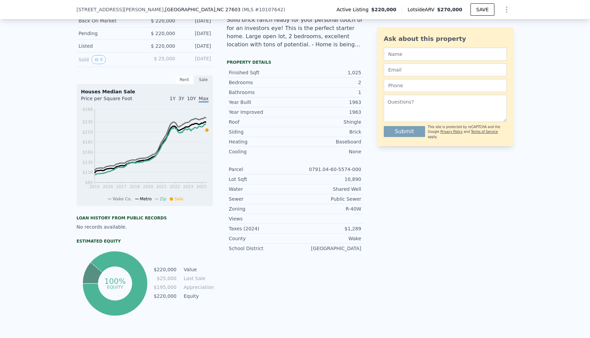
scroll to position [183, 0]
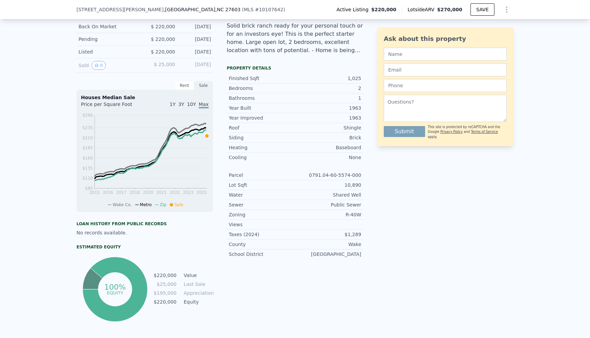
click at [175, 103] on span "1Y" at bounding box center [173, 104] width 6 height 5
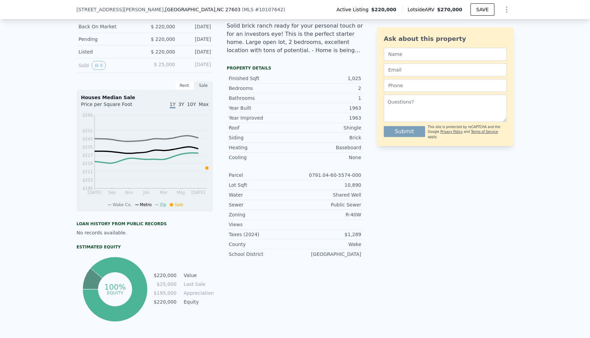
click at [182, 104] on span "3Y" at bounding box center [181, 104] width 6 height 5
click at [186, 86] on div "Rent" at bounding box center [184, 85] width 19 height 9
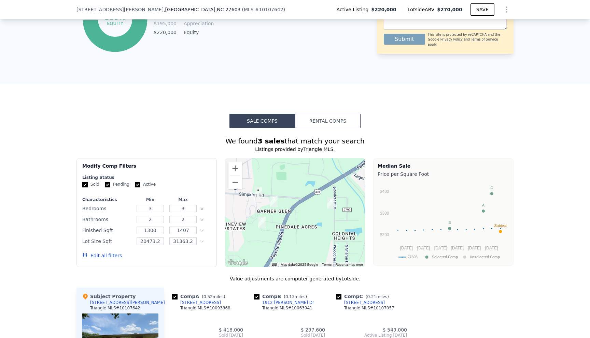
scroll to position [466, 0]
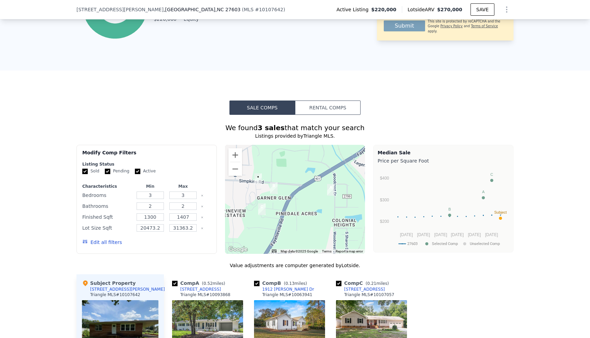
click at [331, 105] on button "Rental Comps" at bounding box center [328, 108] width 66 height 14
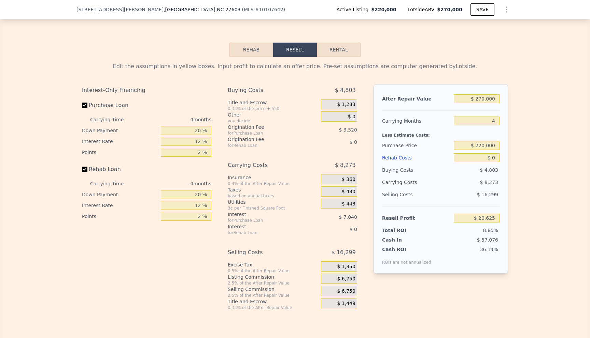
scroll to position [936, 0]
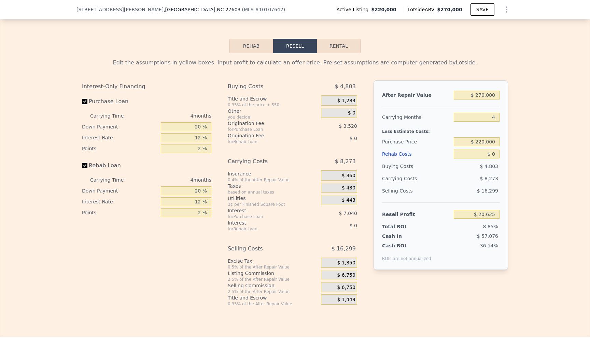
click at [349, 43] on button "Rental" at bounding box center [339, 46] width 44 height 14
select select "30"
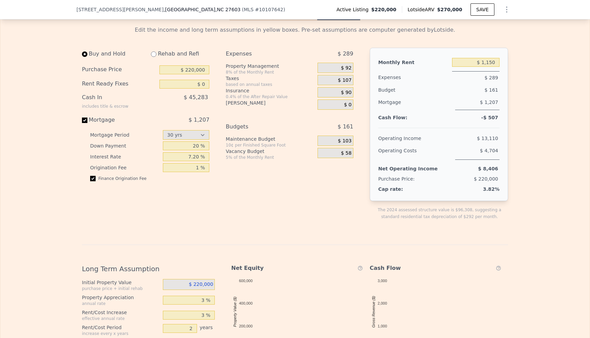
scroll to position [928, 0]
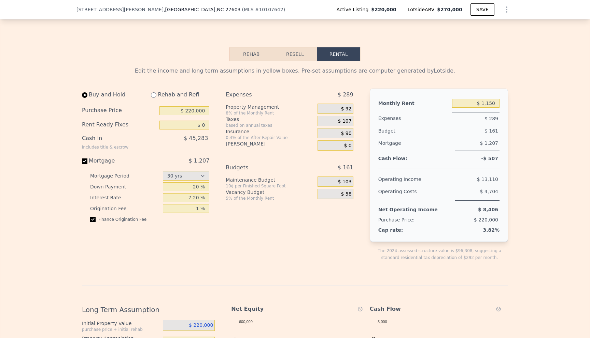
click at [297, 52] on button "Resell" at bounding box center [294, 54] width 43 height 14
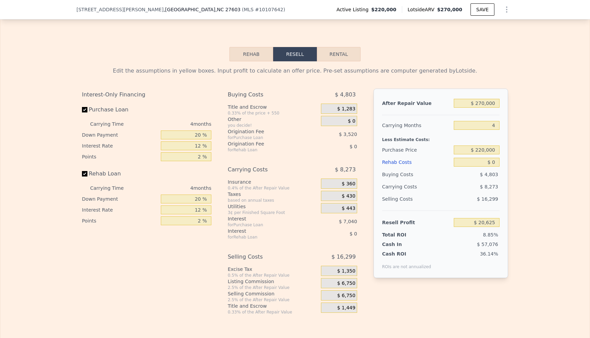
click at [250, 54] on button "Rehab" at bounding box center [251, 54] width 44 height 14
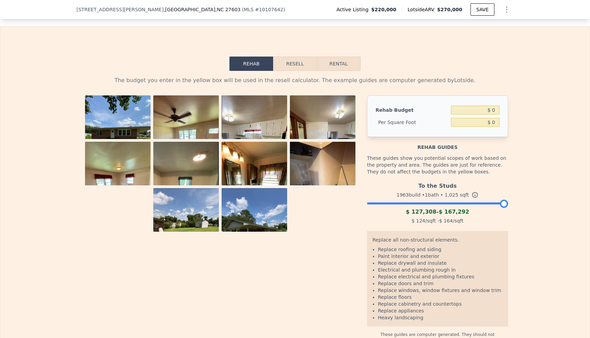
scroll to position [911, 0]
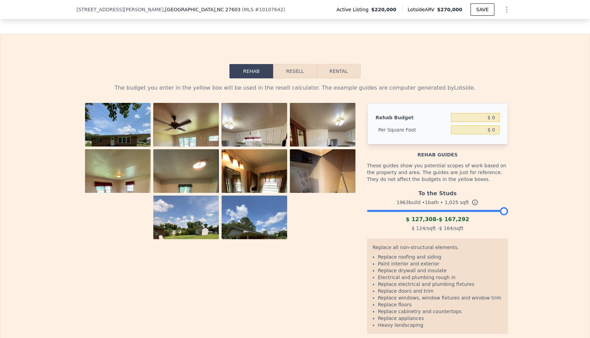
click at [253, 182] on img at bounding box center [254, 193] width 66 height 88
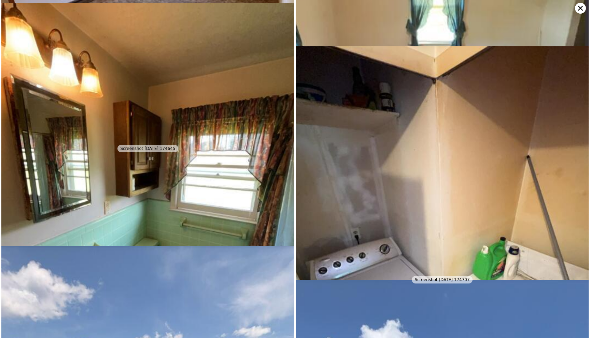
scroll to position [669, 0]
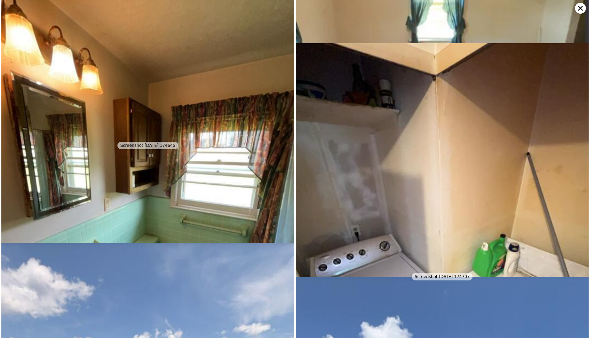
click at [582, 10] on icon at bounding box center [580, 8] width 11 height 11
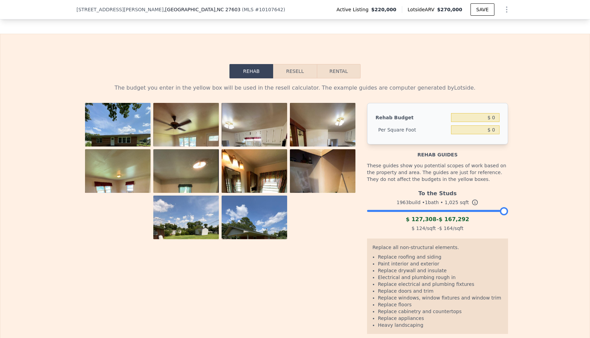
click at [395, 182] on div "These guides show you potential scopes of work based on the property and area. …" at bounding box center [437, 172] width 141 height 29
click at [464, 200] on div "1963 build • 1 bath • 1,025 sqft" at bounding box center [437, 203] width 141 height 10
click at [474, 202] on icon at bounding box center [474, 202] width 7 height 7
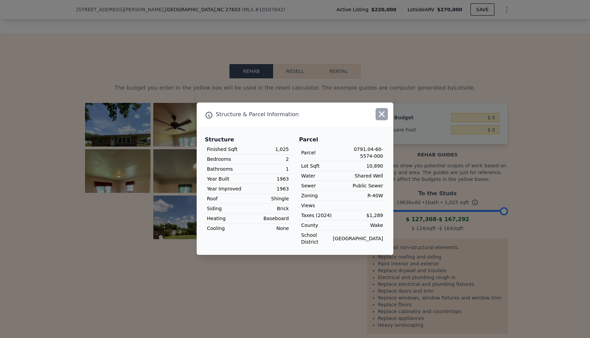
click at [382, 118] on icon "button" at bounding box center [382, 115] width 10 height 10
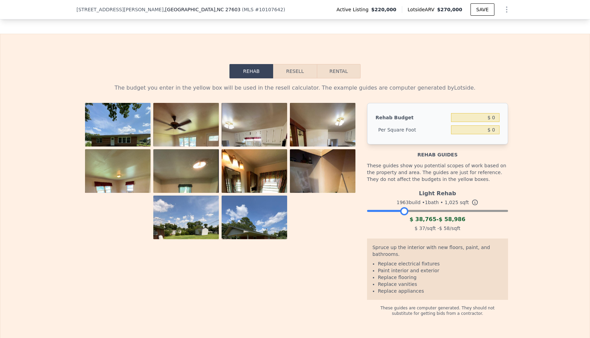
drag, startPoint x: 503, startPoint y: 211, endPoint x: 403, endPoint y: 210, distance: 99.6
click at [403, 210] on div at bounding box center [404, 211] width 8 height 8
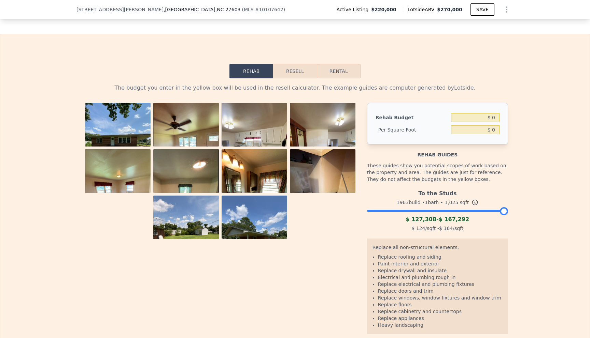
drag, startPoint x: 405, startPoint y: 212, endPoint x: 510, endPoint y: 209, distance: 105.5
click at [510, 209] on div "The budget you enter in the yellow box will be used in the resell calculator. T…" at bounding box center [294, 214] width 437 height 272
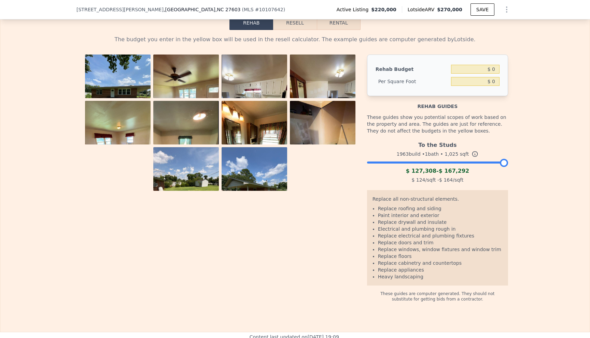
scroll to position [966, 0]
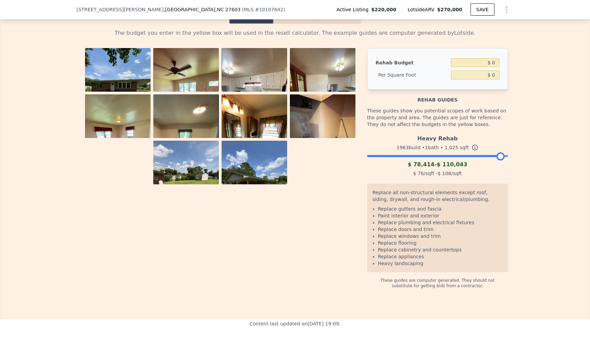
drag, startPoint x: 504, startPoint y: 155, endPoint x: 507, endPoint y: 154, distance: 4.1
click at [507, 154] on div at bounding box center [437, 154] width 141 height 4
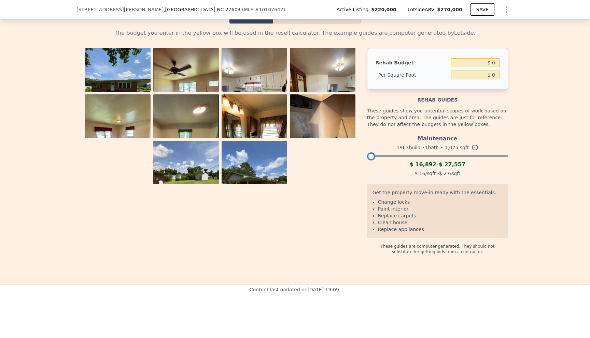
drag, startPoint x: 503, startPoint y: 158, endPoint x: 352, endPoint y: 159, distance: 150.8
click at [352, 159] on div "Rehab Budget $ 0 Per Square Foot $ 0 Rehab guides These guides show you potenti…" at bounding box center [295, 151] width 426 height 207
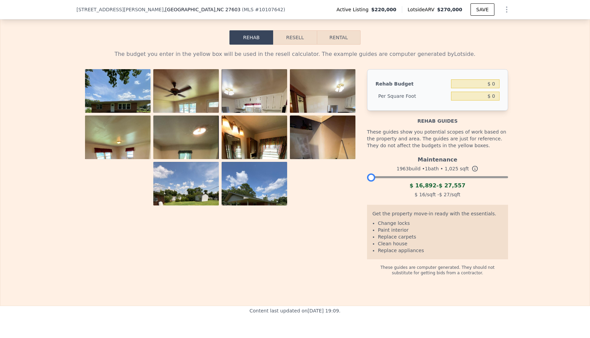
scroll to position [948, 0]
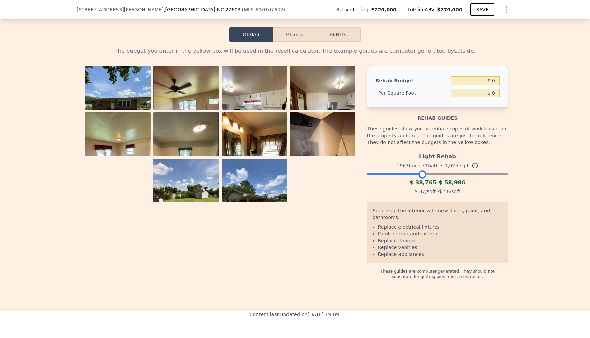
drag, startPoint x: 371, startPoint y: 174, endPoint x: 423, endPoint y: 174, distance: 51.5
click at [423, 174] on div at bounding box center [422, 175] width 8 height 8
click at [426, 175] on div "Light Rehab 1963 build • 1 bath • 1,025 sqft $ 38,765 - $ 58,986 $ 37 /sqft - $…" at bounding box center [437, 173] width 141 height 46
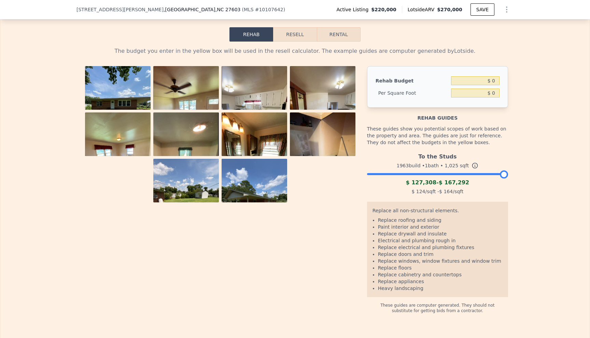
drag, startPoint x: 423, startPoint y: 175, endPoint x: 519, endPoint y: 176, distance: 96.2
click at [519, 176] on div "The budget you enter in the yellow box will be used in the resell calculator. T…" at bounding box center [294, 178] width 589 height 272
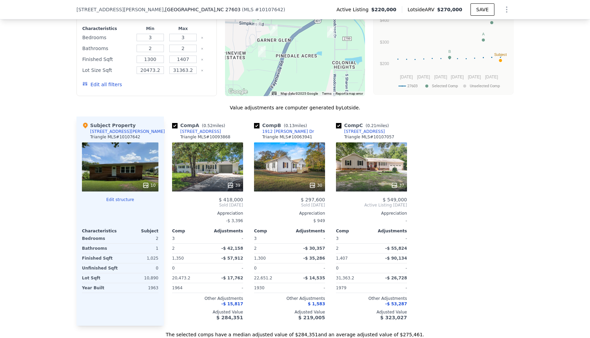
scroll to position [687, 0]
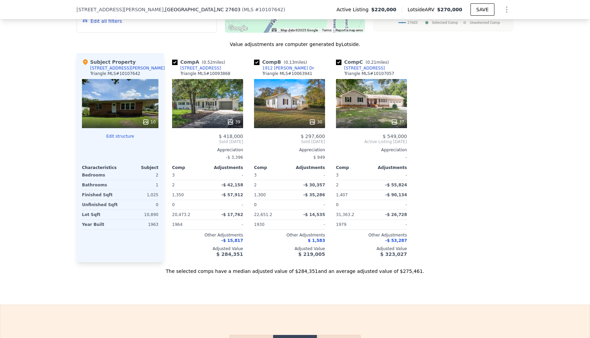
click at [196, 69] on div "5718 Woodcrest Dr" at bounding box center [200, 68] width 41 height 5
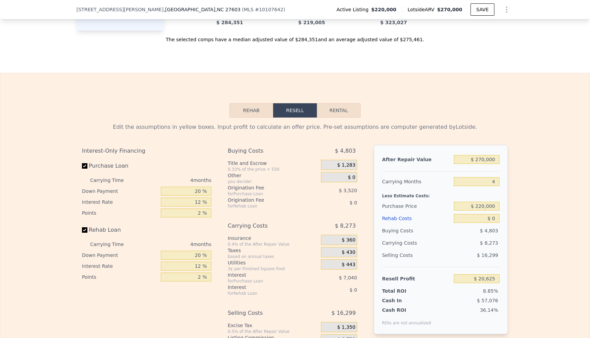
scroll to position [895, 0]
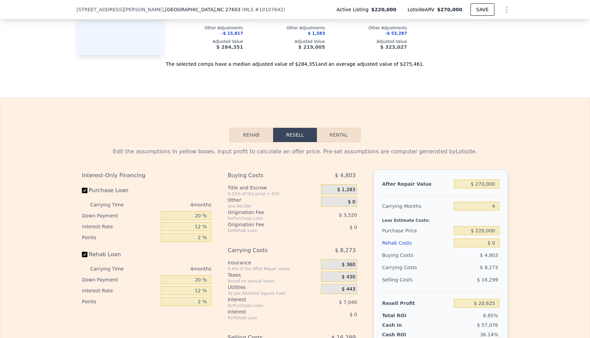
click at [249, 139] on button "Rehab" at bounding box center [251, 135] width 44 height 14
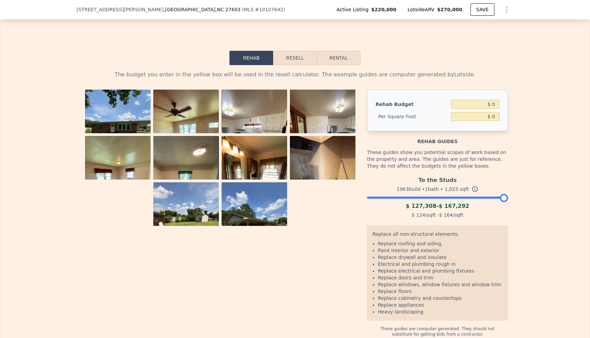
scroll to position [982, 0]
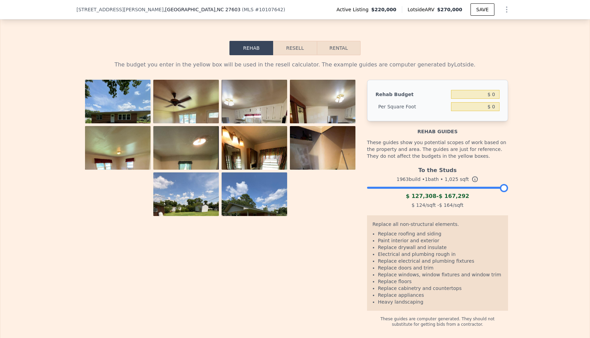
drag, startPoint x: 504, startPoint y: 190, endPoint x: 519, endPoint y: 186, distance: 14.8
click at [519, 186] on div "The budget you enter in the yellow box will be used in the resell calculator. T…" at bounding box center [294, 191] width 589 height 272
click at [365, 206] on div "Rehab Budget $ 0 Per Square Foot $ 0 Rehab guides These guides show you potenti…" at bounding box center [295, 204] width 426 height 248
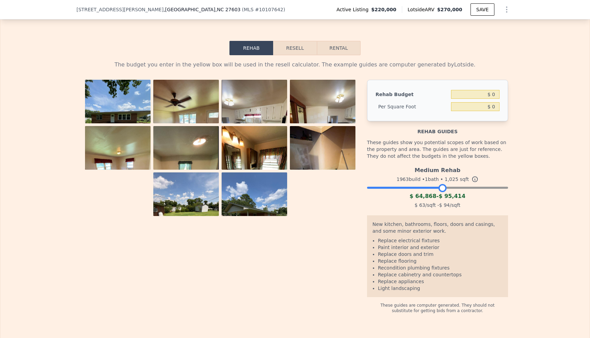
drag, startPoint x: 502, startPoint y: 190, endPoint x: 441, endPoint y: 189, distance: 61.4
click at [441, 189] on div at bounding box center [442, 188] width 8 height 8
click at [438, 187] on div at bounding box center [439, 188] width 8 height 8
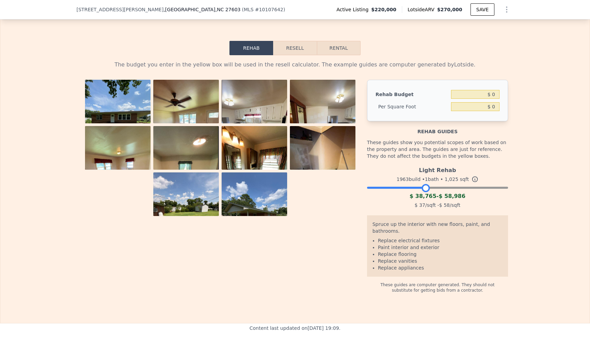
drag, startPoint x: 438, startPoint y: 187, endPoint x: 425, endPoint y: 187, distance: 13.6
click at [425, 187] on div at bounding box center [425, 188] width 8 height 8
drag, startPoint x: 425, startPoint y: 187, endPoint x: 405, endPoint y: 189, distance: 19.5
click at [405, 189] on div at bounding box center [406, 188] width 8 height 8
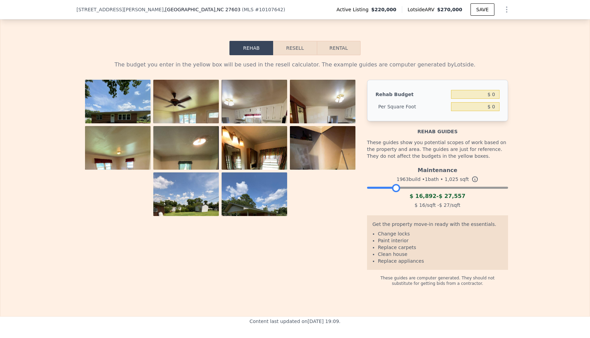
drag, startPoint x: 405, startPoint y: 189, endPoint x: 396, endPoint y: 189, distance: 9.2
click at [396, 189] on div at bounding box center [396, 188] width 8 height 8
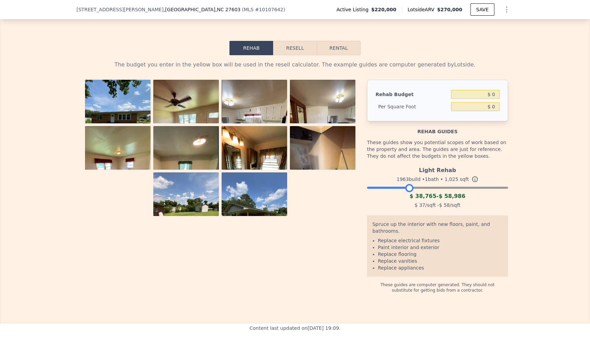
drag, startPoint x: 396, startPoint y: 188, endPoint x: 413, endPoint y: 188, distance: 17.4
click at [413, 188] on div at bounding box center [409, 188] width 8 height 8
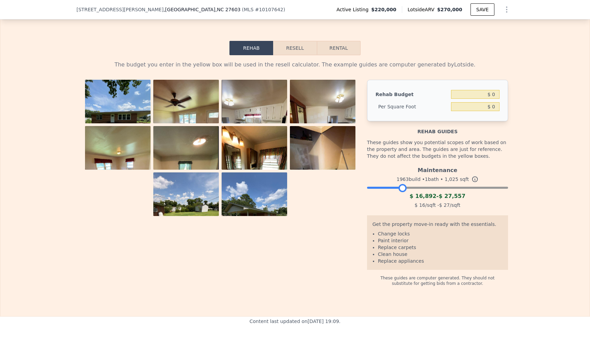
drag, startPoint x: 413, startPoint y: 188, endPoint x: 404, endPoint y: 188, distance: 9.2
click at [404, 188] on div at bounding box center [402, 188] width 8 height 8
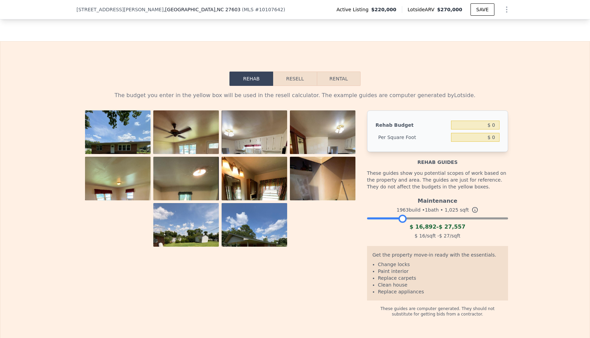
scroll to position [951, 0]
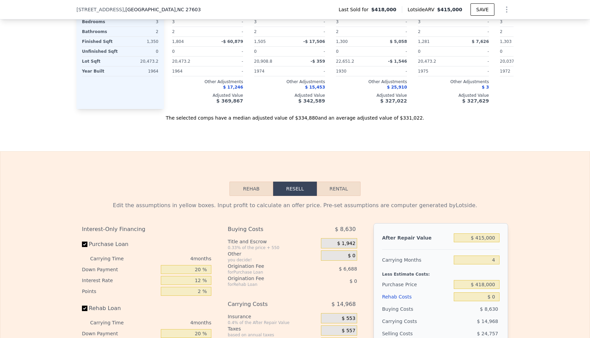
scroll to position [853, 0]
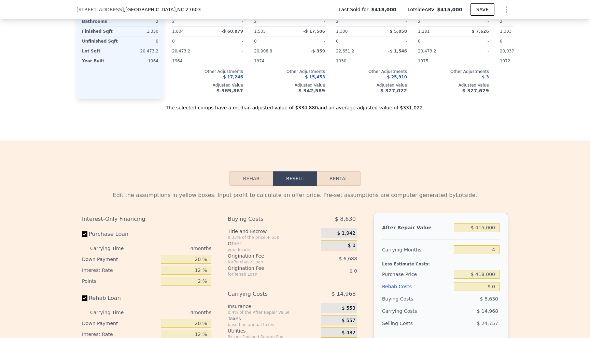
click at [246, 179] on button "Rehab" at bounding box center [251, 179] width 44 height 14
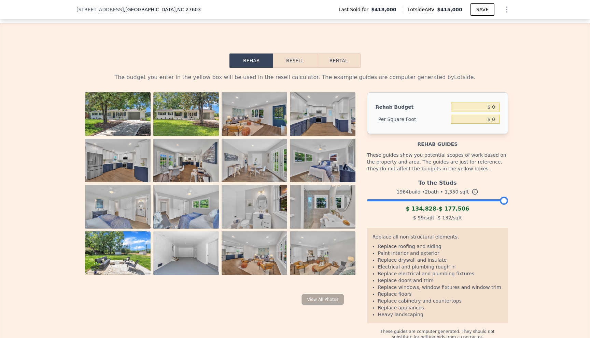
scroll to position [974, 0]
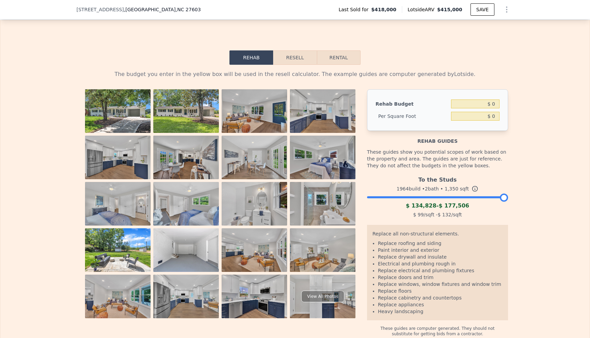
drag, startPoint x: 505, startPoint y: 196, endPoint x: 523, endPoint y: 196, distance: 18.1
click at [523, 196] on div "The budget you enter in the yellow box will be used in the resell calculator. T…" at bounding box center [294, 201] width 589 height 272
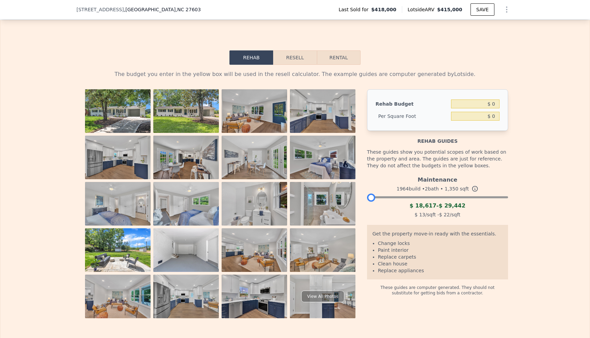
drag, startPoint x: 502, startPoint y: 196, endPoint x: 360, endPoint y: 198, distance: 142.3
click at [360, 198] on div "View All Photos Rehab Budget $ 0 Per Square Foot $ 0 Rehab guides These guides …" at bounding box center [295, 203] width 426 height 229
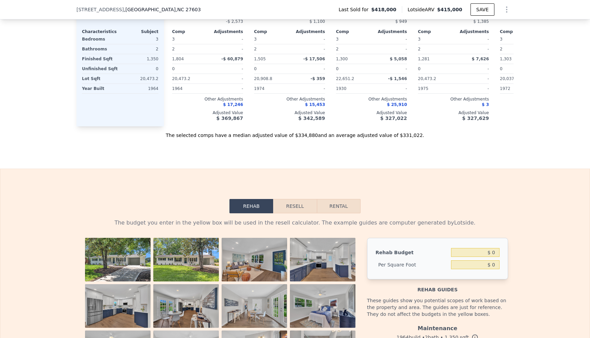
scroll to position [674, 0]
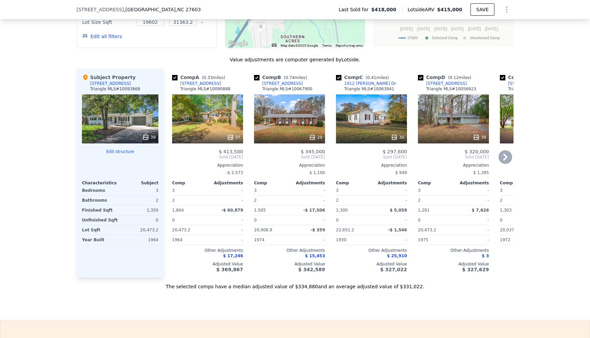
click at [280, 86] on div "[STREET_ADDRESS]" at bounding box center [282, 83] width 41 height 5
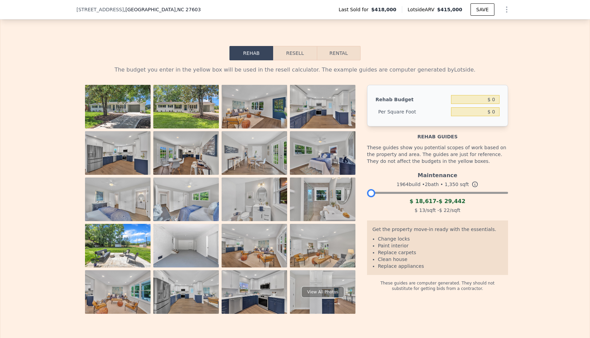
scroll to position [880, 0]
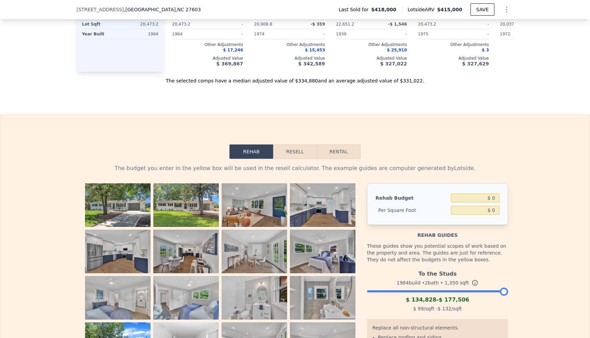
drag, startPoint x: 372, startPoint y: 292, endPoint x: 534, endPoint y: 292, distance: 162.1
click at [534, 292] on div "The budget you enter in the yellow box will be used in the resell calculator. T…" at bounding box center [294, 295] width 589 height 272
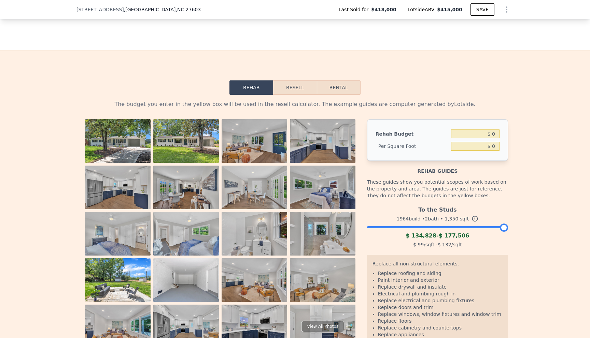
scroll to position [947, 0]
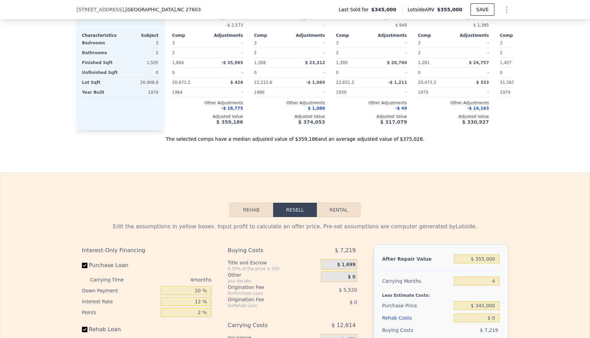
scroll to position [882, 0]
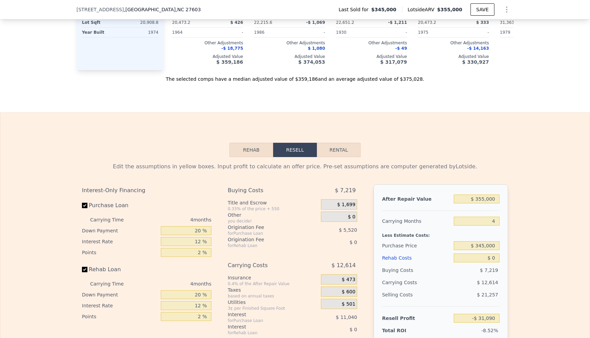
click at [252, 148] on button "Rehab" at bounding box center [251, 150] width 44 height 14
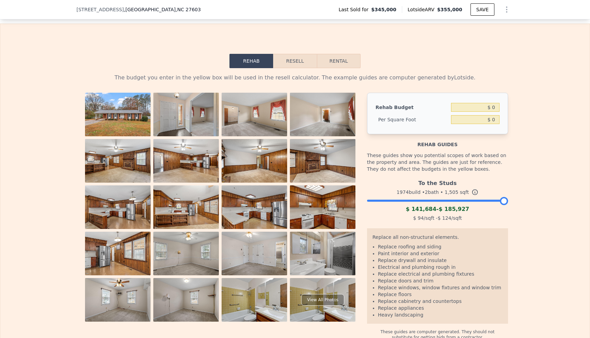
scroll to position [992, 0]
